Goal: Task Accomplishment & Management: Complete application form

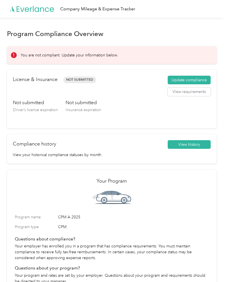
click at [78, 78] on span "Not Submitted" at bounding box center [79, 80] width 33 height 6
click at [85, 77] on span "Not Submitted" at bounding box center [79, 80] width 33 height 6
click at [200, 80] on button "Update compliance" at bounding box center [189, 80] width 43 height 9
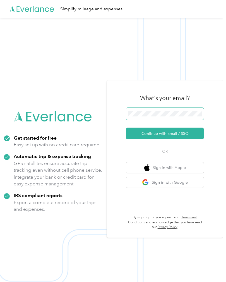
click at [168, 139] on button "Continue with Email / SSO" at bounding box center [165, 134] width 78 height 12
